Goal: Task Accomplishment & Management: Use online tool/utility

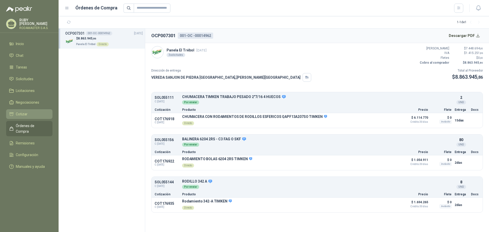
click at [25, 114] on span "Cotizar" at bounding box center [22, 114] width 12 height 6
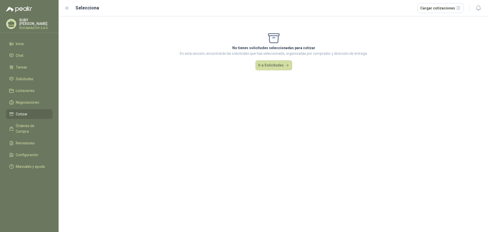
click at [347, 181] on div "No tienes solicitudes seleccionadas para cotizar En esta sección, encontrarás l…" at bounding box center [274, 124] width 431 height 216
click at [23, 113] on span "Cotizar" at bounding box center [22, 114] width 12 height 6
click at [29, 113] on li "Cotizar" at bounding box center [29, 114] width 40 height 6
click at [32, 82] on link "Solicitudes" at bounding box center [29, 79] width 46 height 10
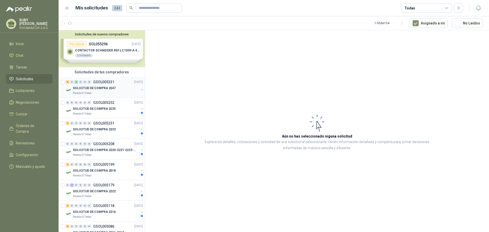
click at [98, 88] on p "SOLICITUD DE COMPRA 2247" at bounding box center [94, 88] width 43 height 5
